Goal: Complete application form

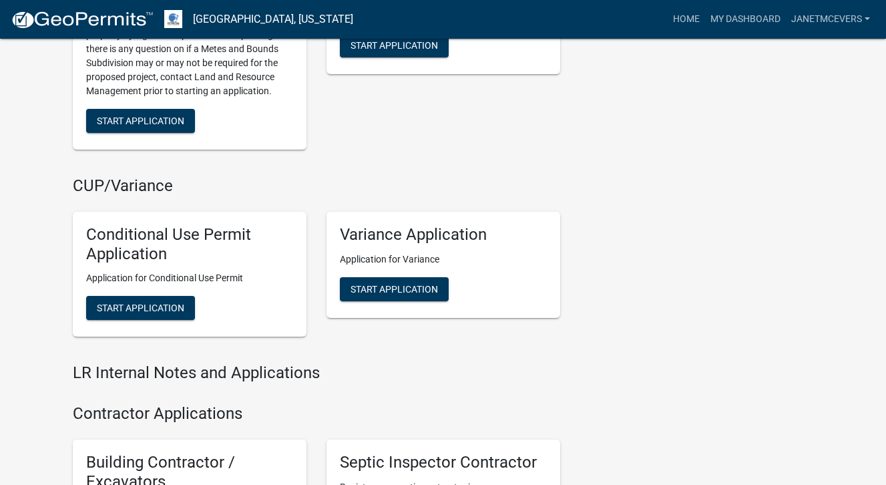
scroll to position [1611, 0]
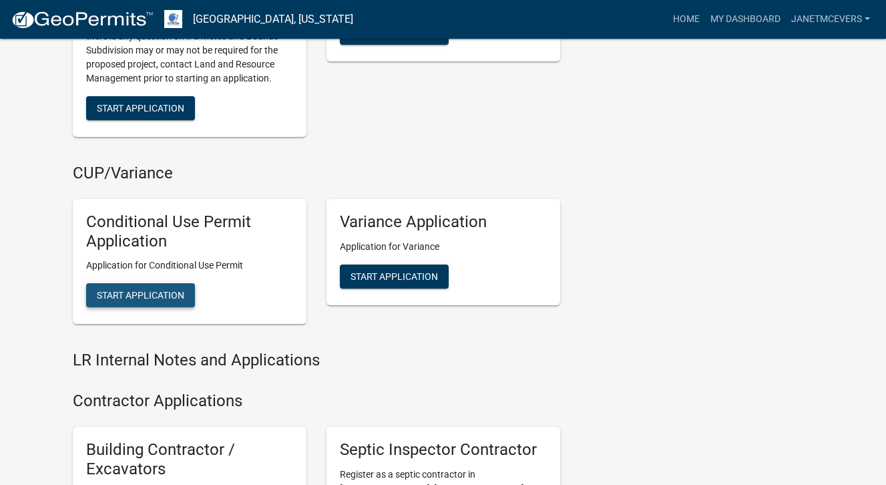
click at [133, 287] on button "Start Application" at bounding box center [140, 295] width 109 height 24
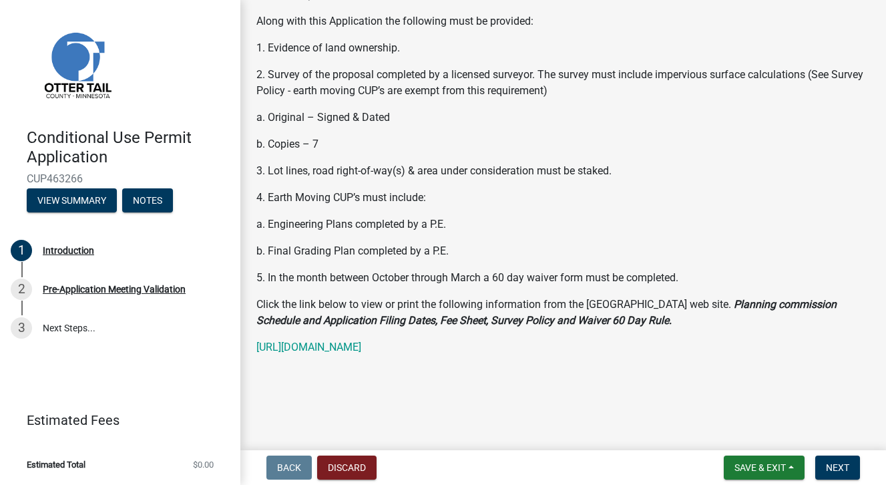
scroll to position [380, 0]
click at [843, 474] on button "Next" at bounding box center [838, 468] width 45 height 24
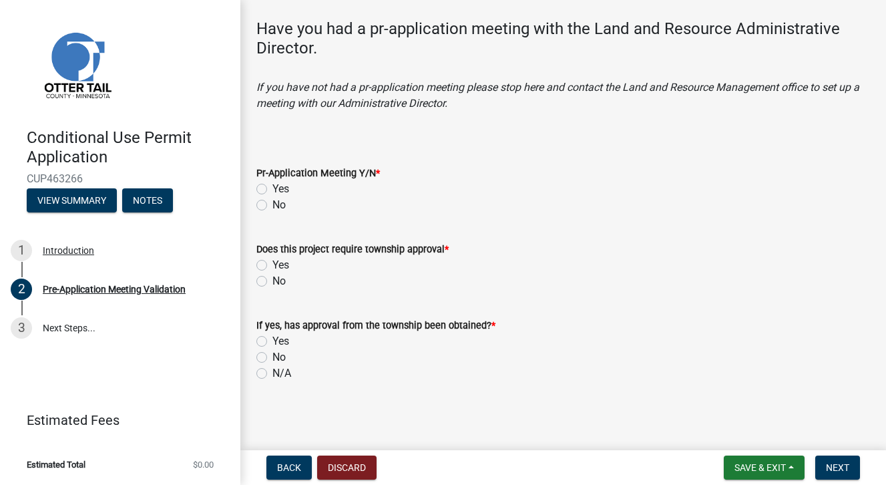
scroll to position [0, 0]
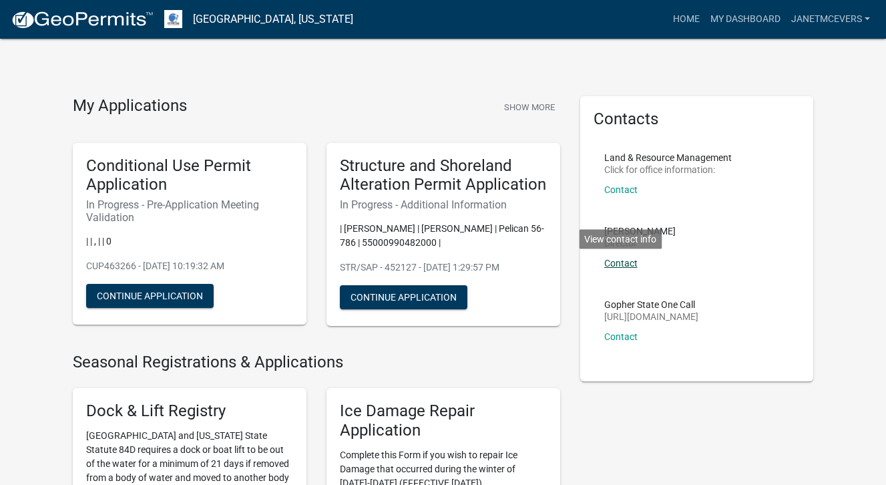
click at [623, 263] on link "Contact" at bounding box center [621, 263] width 33 height 11
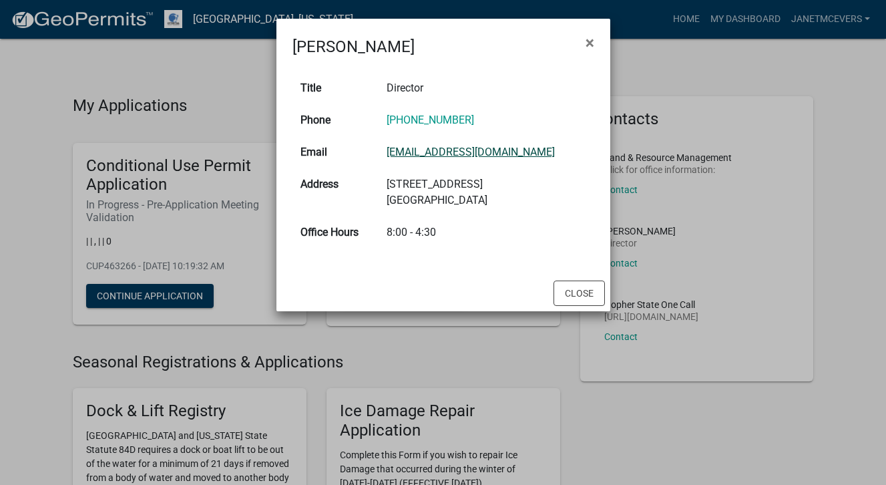
click at [497, 152] on link "[EMAIL_ADDRESS][DOMAIN_NAME]" at bounding box center [471, 152] width 168 height 13
